Goal: Task Accomplishment & Management: Manage account settings

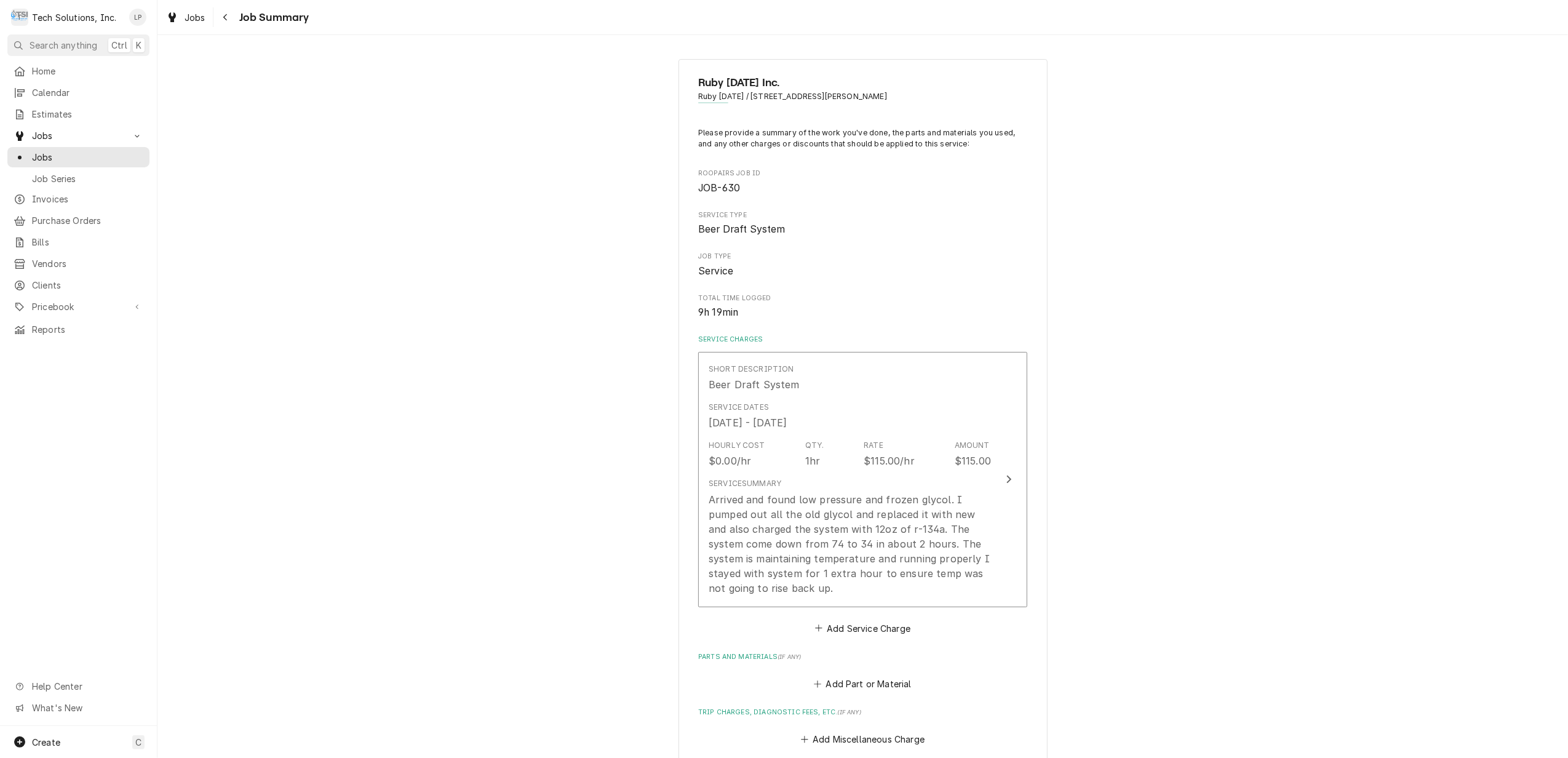
click at [554, 591] on div "Ruby Tuesday Inc. Ruby Tuesday / 151 Coleman Drive, Lewisburg, WV 24901 Please …" at bounding box center [862, 593] width 1411 height 1090
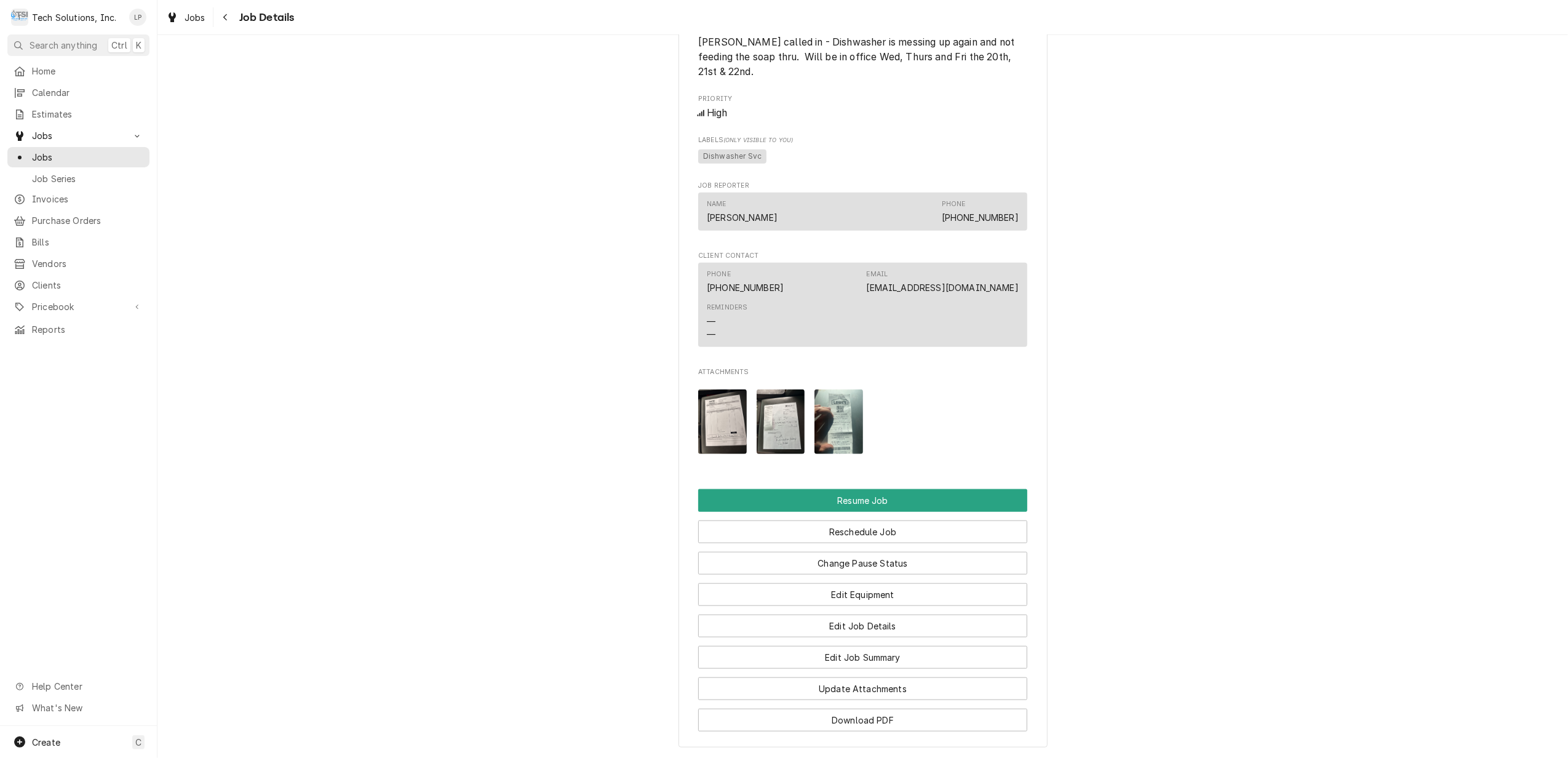
scroll to position [1066, 0]
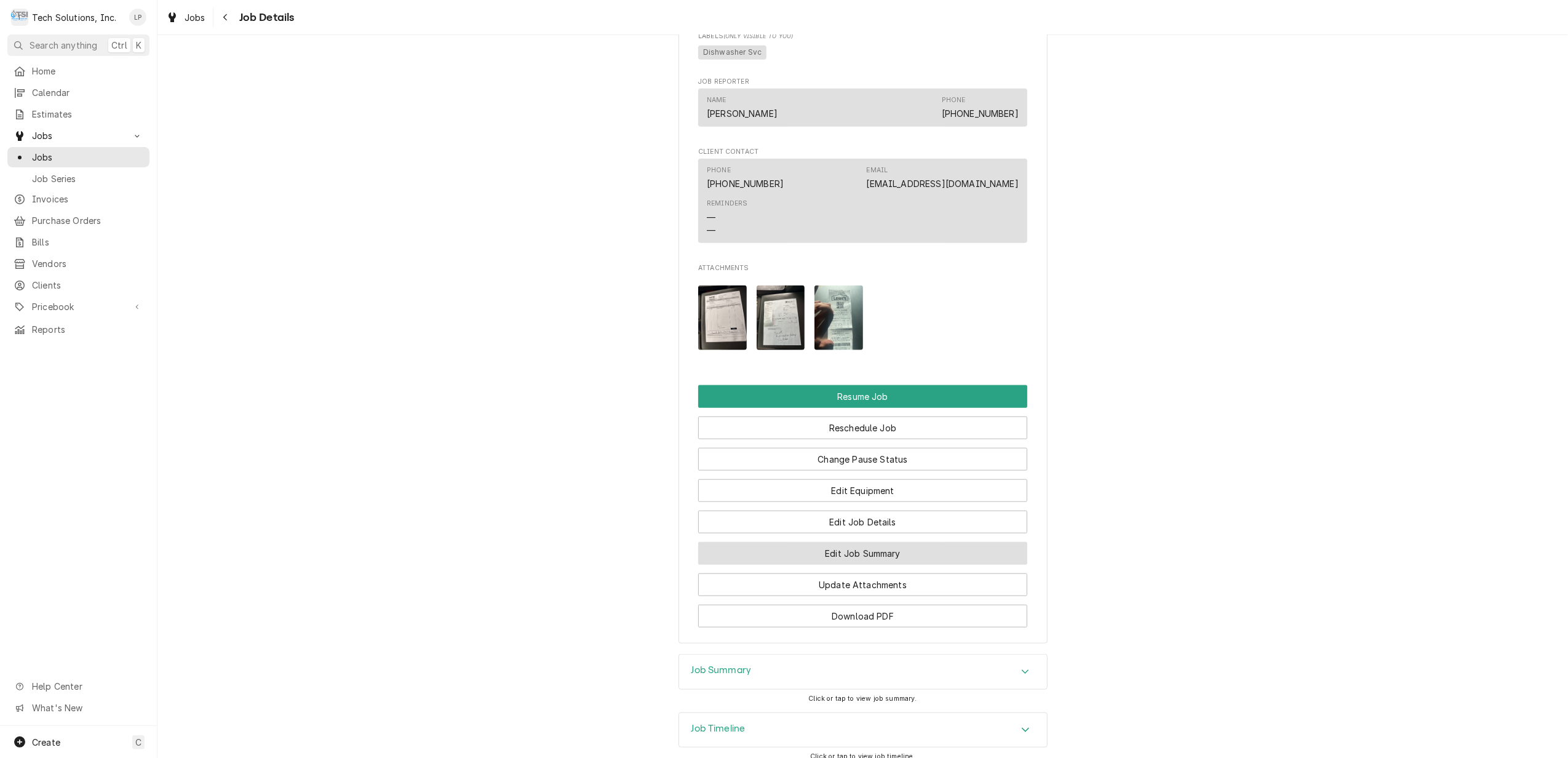
click at [928, 542] on button "Edit Job Summary" at bounding box center [862, 553] width 329 height 23
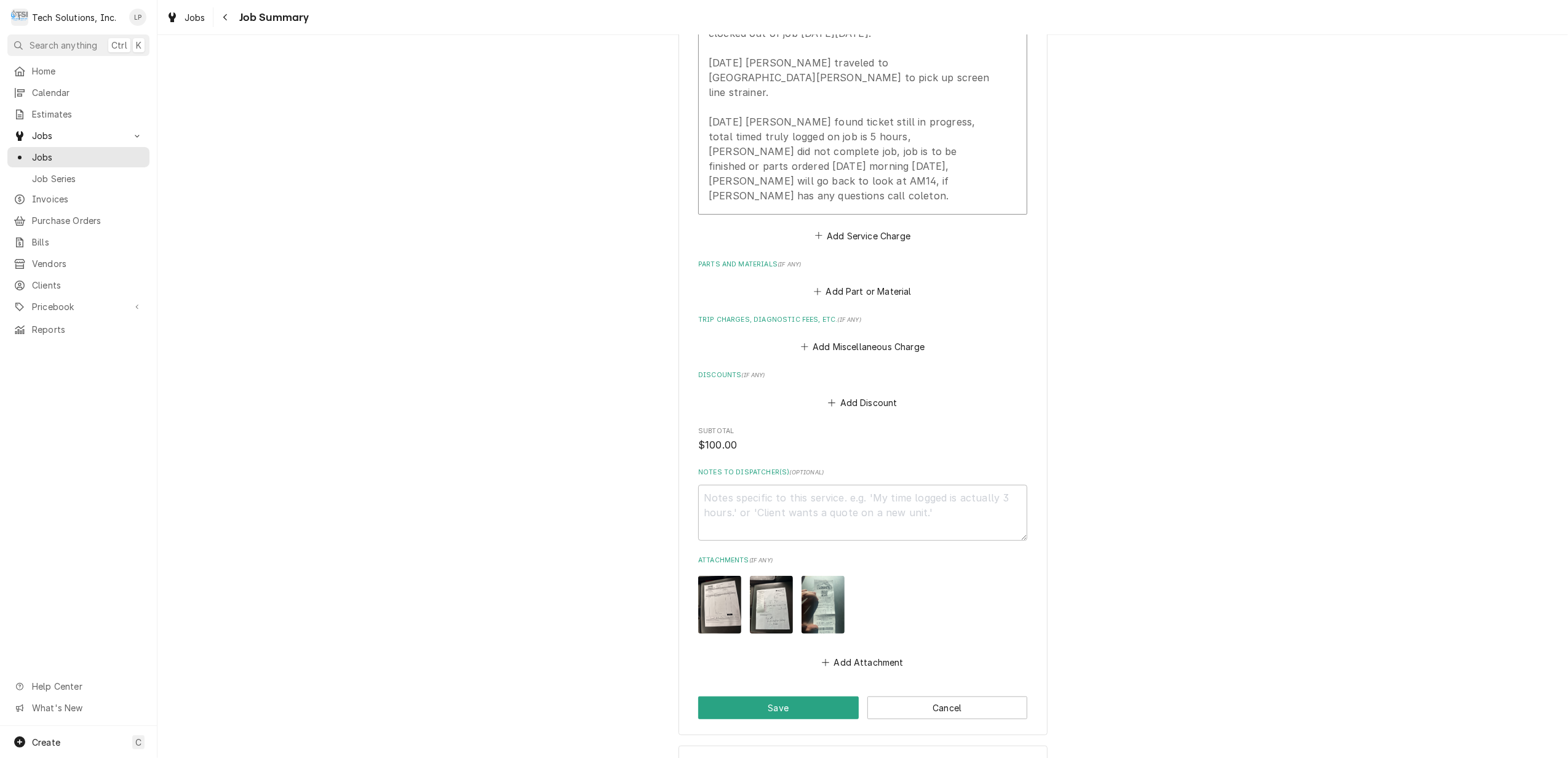
scroll to position [633, 0]
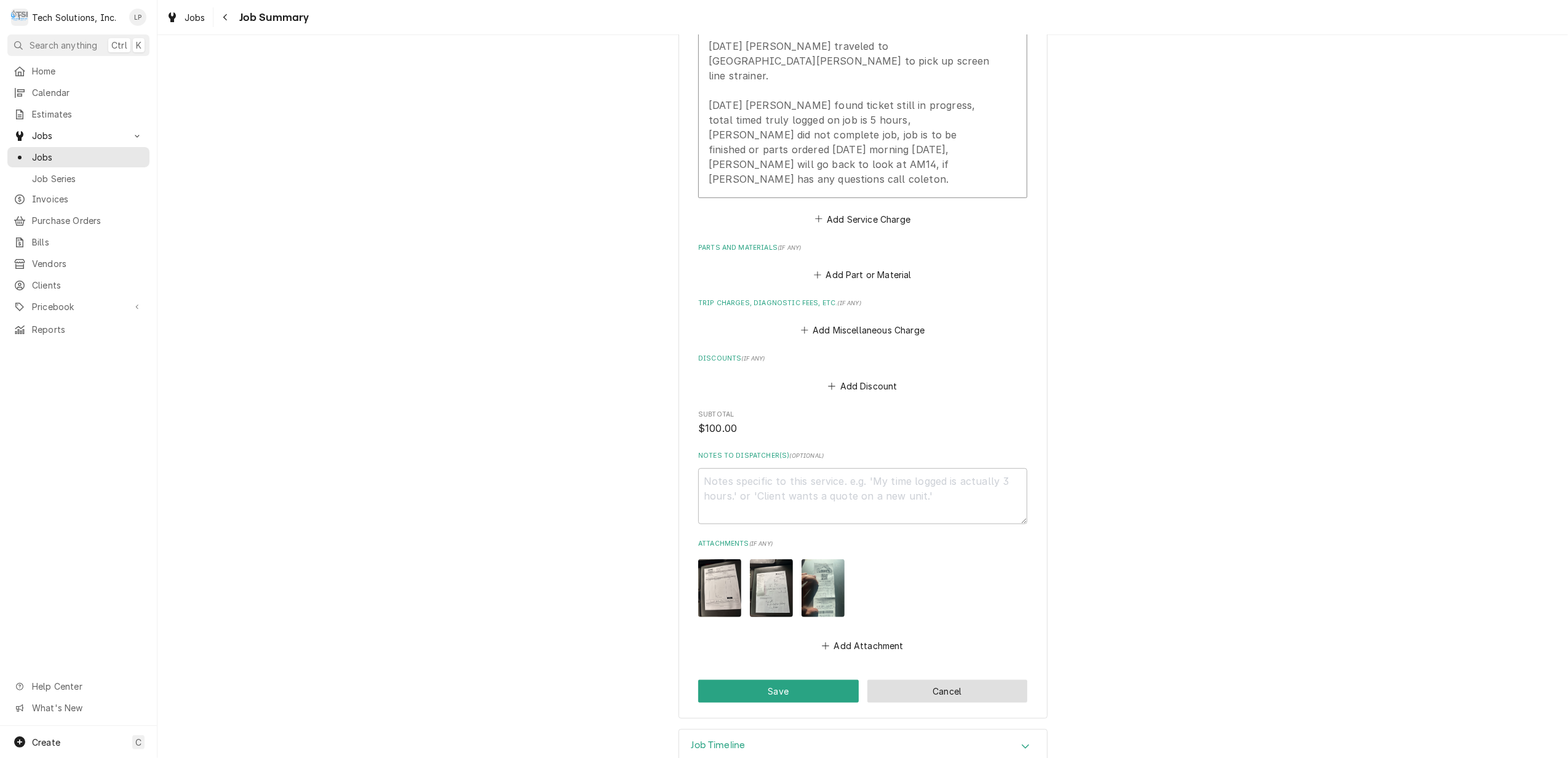
click at [889, 680] on button "Cancel" at bounding box center [947, 691] width 161 height 23
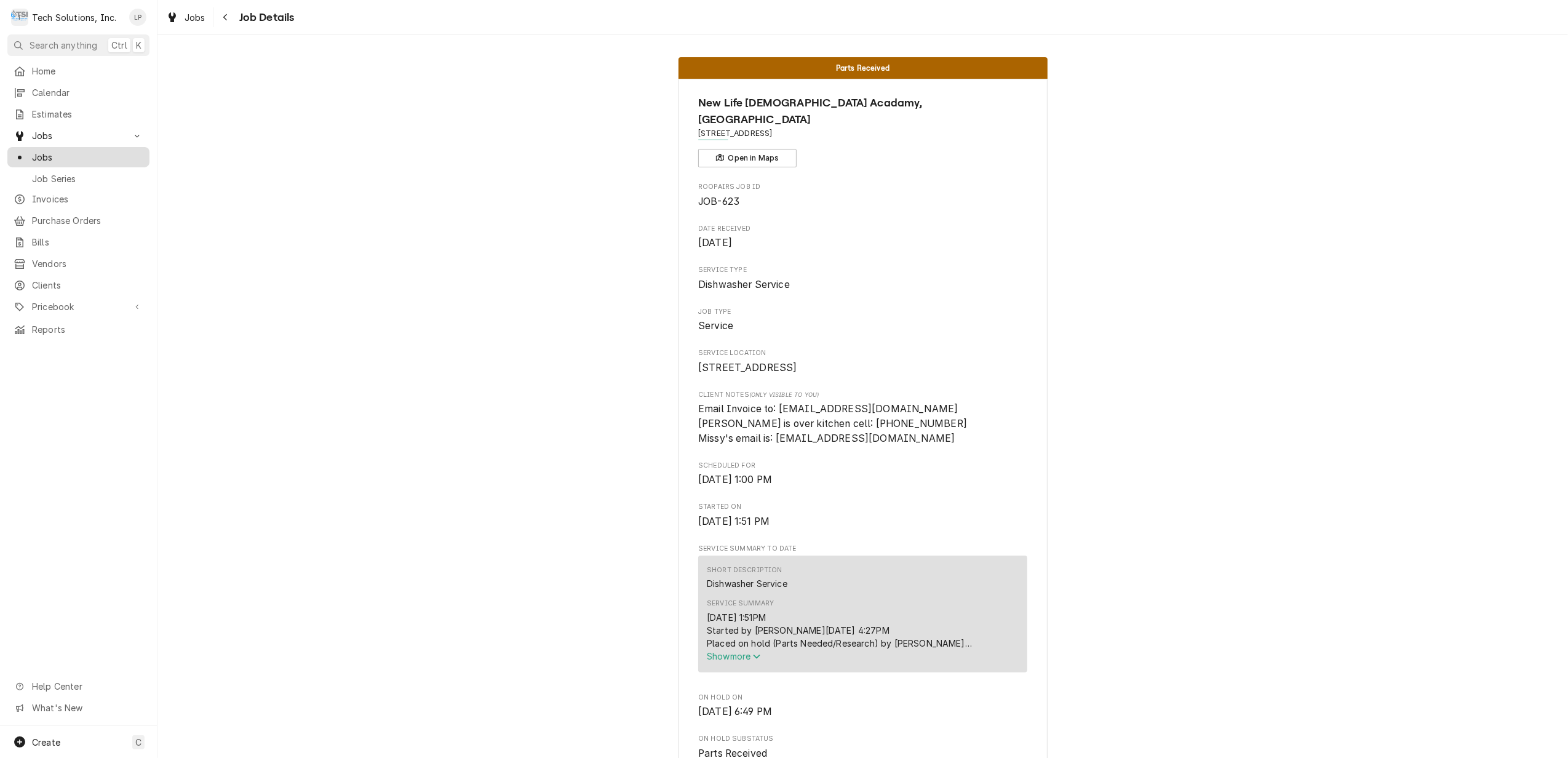
click at [48, 156] on span "Jobs" at bounding box center [87, 157] width 111 height 13
